Goal: Go to known website: Access a specific website the user already knows

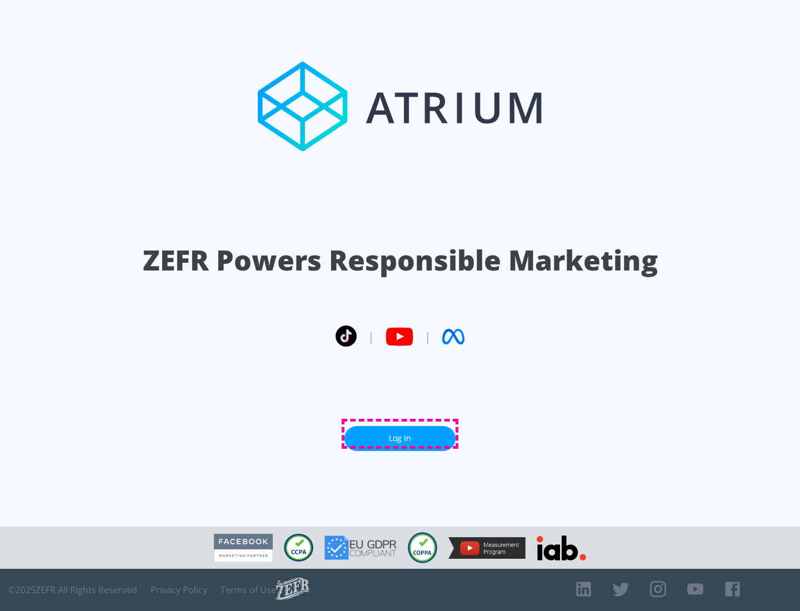
click at [400, 434] on link "Log In" at bounding box center [399, 438] width 111 height 25
